Goal: Task Accomplishment & Management: Use online tool/utility

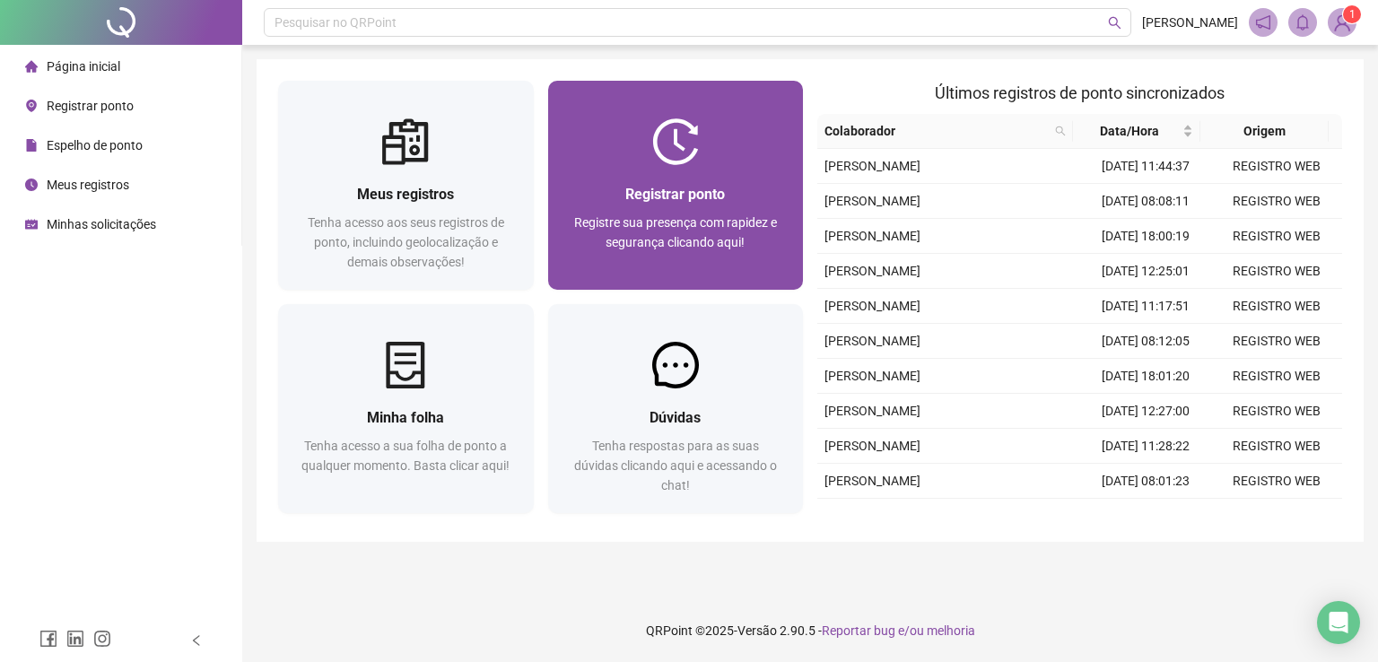
click at [608, 206] on div "Registrar ponto Registre sua presença com rapidez e segurança clicando aqui!" at bounding box center [676, 227] width 213 height 89
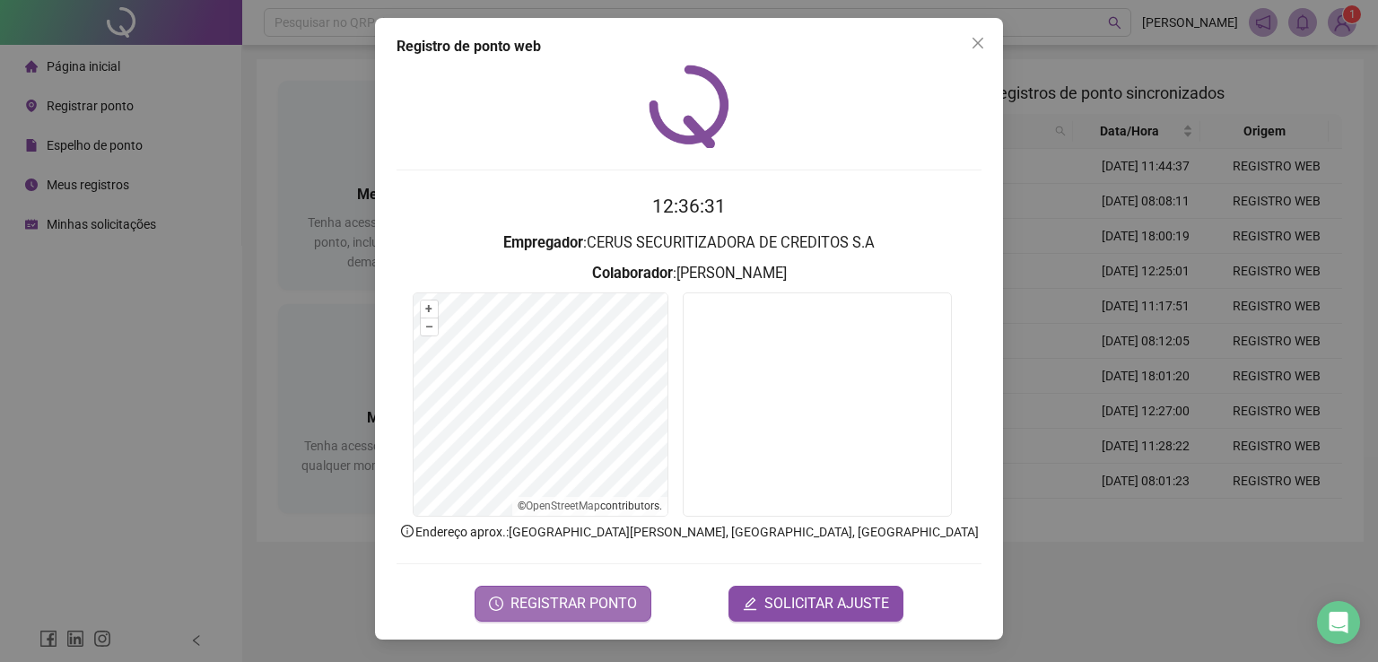
click at [594, 604] on span "REGISTRAR PONTO" at bounding box center [573, 604] width 126 height 22
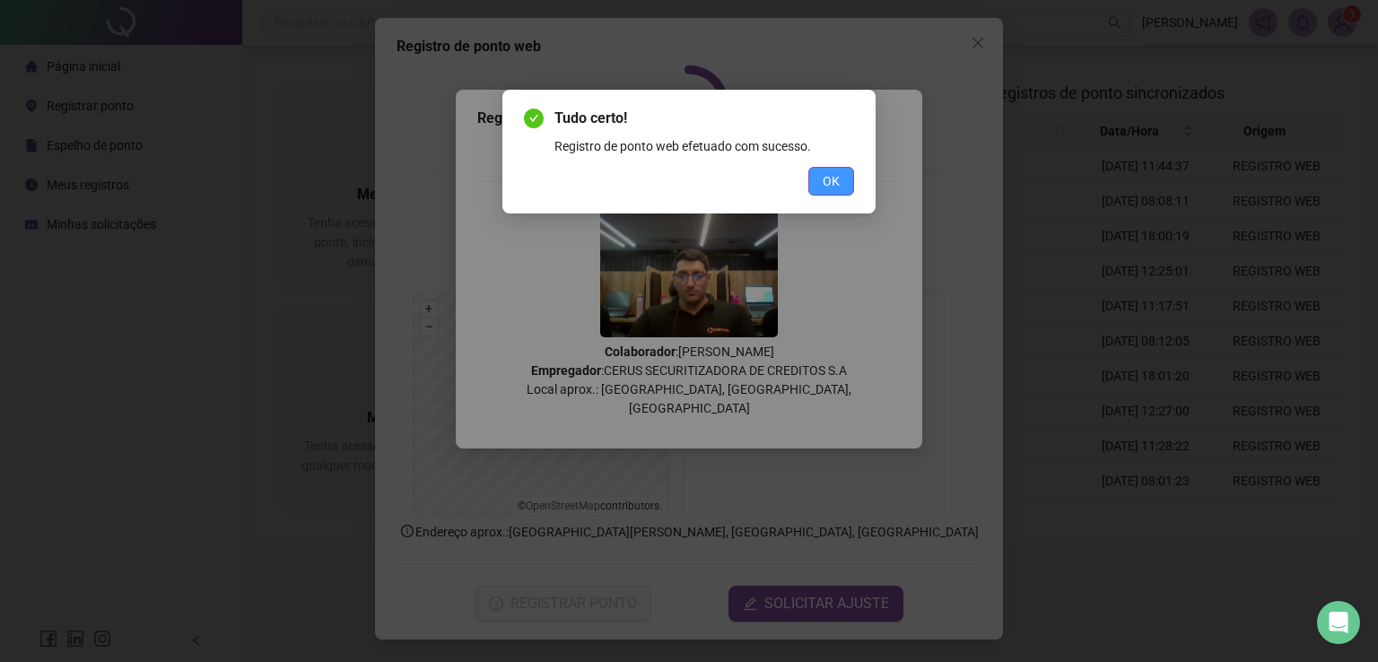
click at [843, 172] on button "OK" at bounding box center [831, 181] width 46 height 29
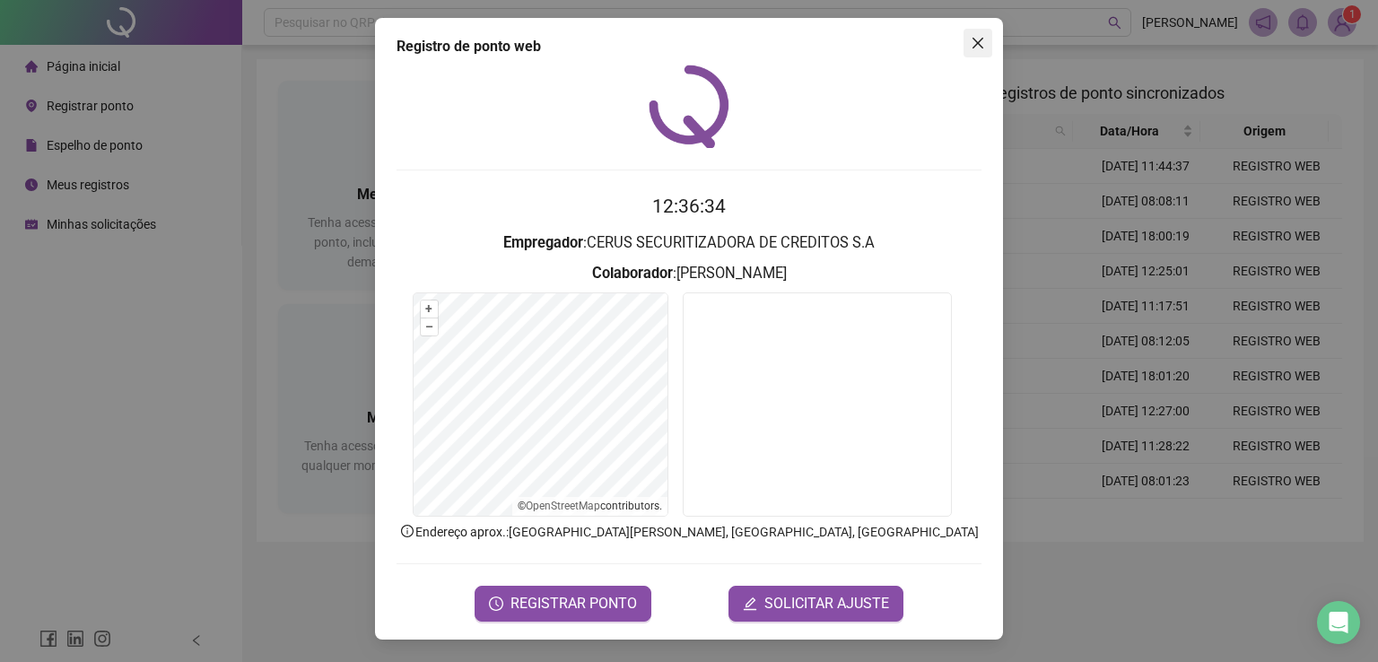
click at [984, 40] on icon "close" at bounding box center [978, 43] width 14 height 14
